Goal: Transaction & Acquisition: Purchase product/service

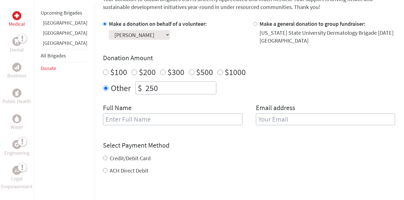
scroll to position [167, 0]
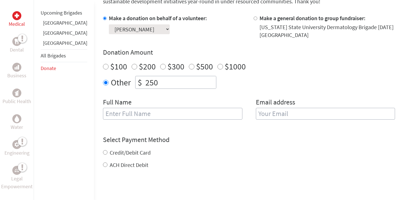
click at [108, 113] on input "text" at bounding box center [172, 114] width 139 height 12
type input "G"
type input "[PERSON_NAME]"
click at [271, 112] on input "email" at bounding box center [325, 114] width 139 height 12
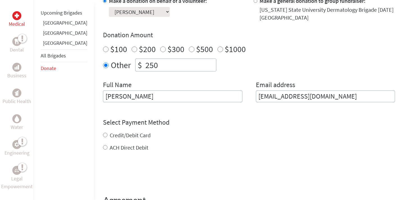
scroll to position [207, 0]
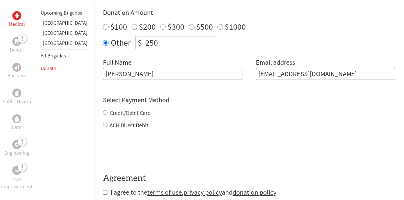
type input "[EMAIL_ADDRESS][DOMAIN_NAME]"
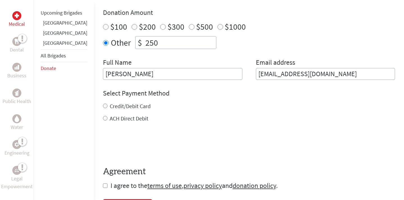
click at [103, 114] on div "Credit/Debit Card ACH Direct Debit" at bounding box center [249, 112] width 292 height 20
click at [103, 107] on input "Credit/Debit Card" at bounding box center [105, 106] width 4 height 4
radio input "true"
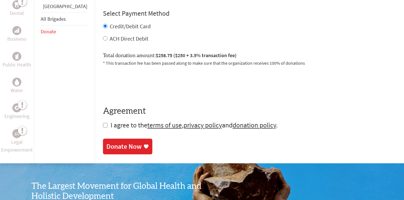
scroll to position [286, 0]
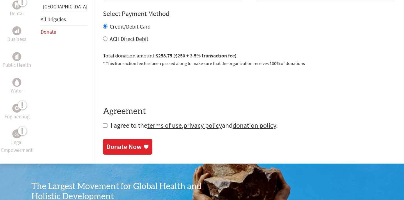
click at [103, 128] on form "Make a donation on behalf of a volunteer: Select a volunteer... [PERSON_NAME] […" at bounding box center [249, 12] width 292 height 235
click at [103, 126] on input "checkbox" at bounding box center [105, 125] width 4 height 4
checkbox input "true"
click at [108, 148] on div "Donate Now" at bounding box center [123, 147] width 35 height 9
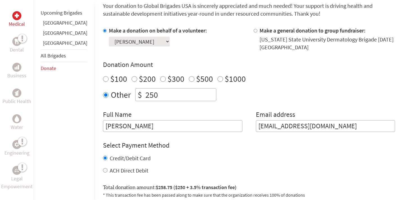
scroll to position [155, 0]
